Goal: Find specific page/section: Find specific page/section

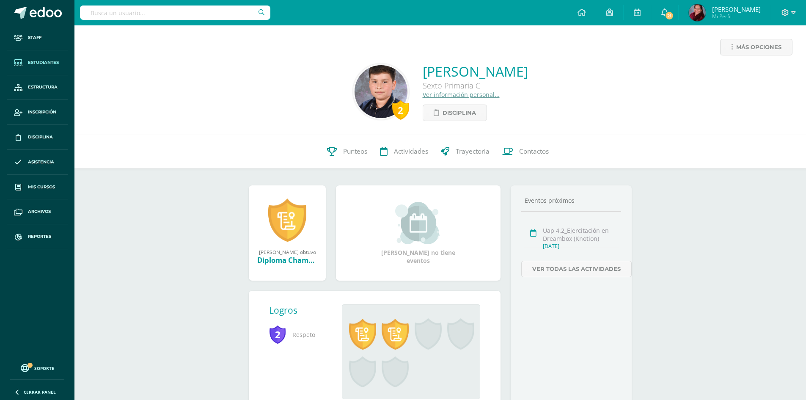
click at [52, 63] on span "Estudiantes" at bounding box center [43, 62] width 31 height 7
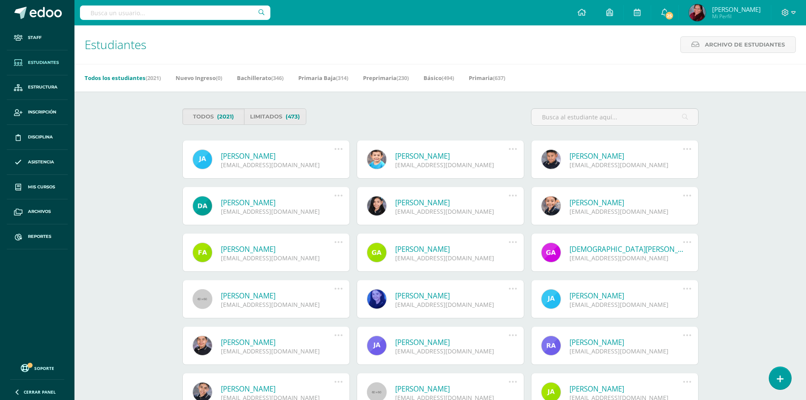
drag, startPoint x: 146, startPoint y: 203, endPoint x: 141, endPoint y: 73, distance: 130.1
click at [145, 203] on div "Estudiantes Archivo de Estudiantes Archivo de Estudiantes Acá podrás realizar u…" at bounding box center [441, 299] width 732 height 548
click at [575, 120] on input "text" at bounding box center [615, 117] width 167 height 17
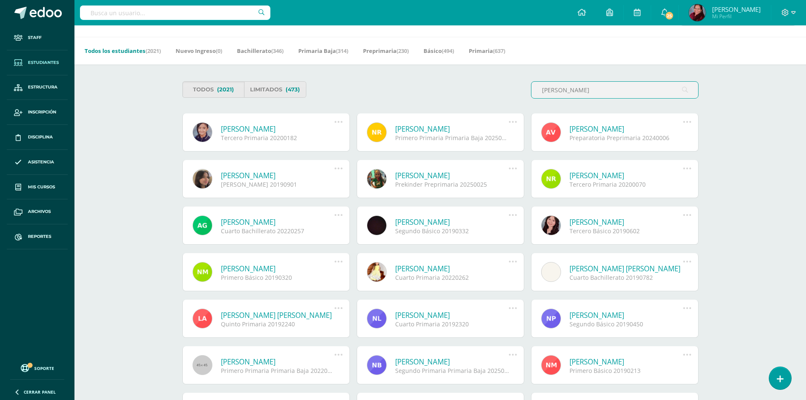
scroll to position [42, 0]
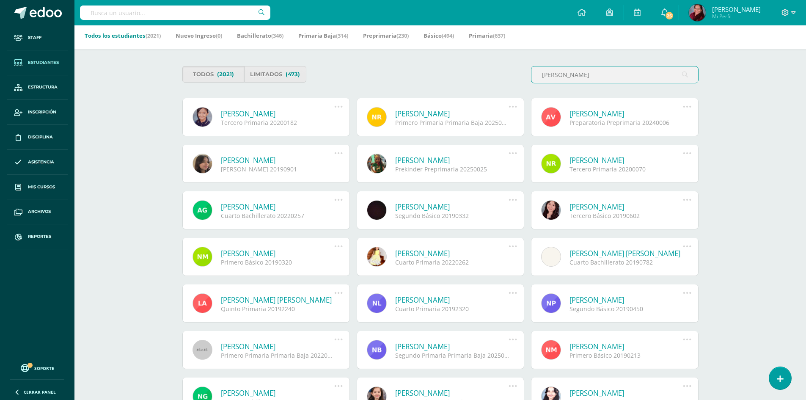
drag, startPoint x: 591, startPoint y: 77, endPoint x: 382, endPoint y: 82, distance: 209.2
click at [476, 70] on div "Todos (2021) Limitados (473) Natalia Isabel" at bounding box center [440, 78] width 523 height 24
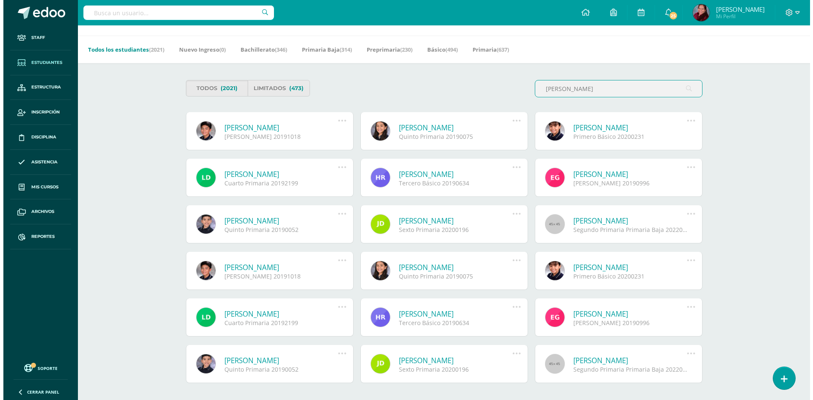
scroll to position [0, 0]
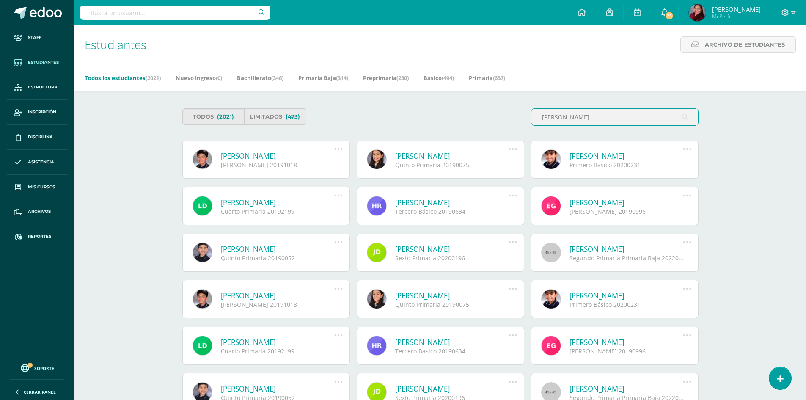
drag, startPoint x: 595, startPoint y: 114, endPoint x: 503, endPoint y: 121, distance: 93.0
click at [515, 119] on div "Todos (2021) Limitados (473) Vasquez Ramírez" at bounding box center [440, 120] width 523 height 24
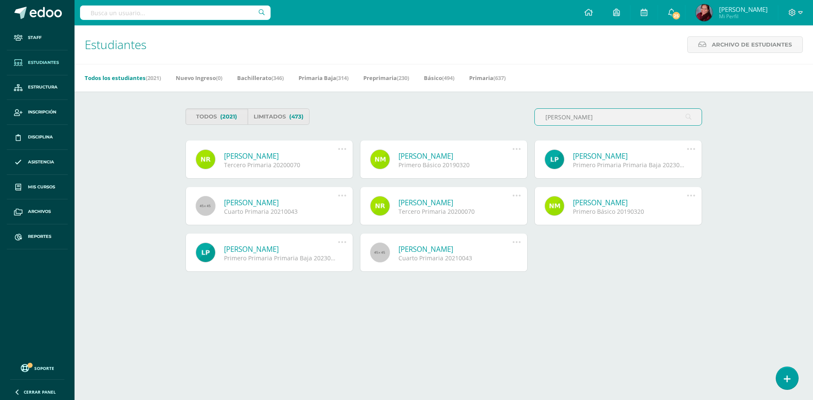
type input "Natalia Isabel"
click at [265, 157] on link "Natalia Isabel Rodas Salazar" at bounding box center [281, 156] width 114 height 10
